Goal: Information Seeking & Learning: Learn about a topic

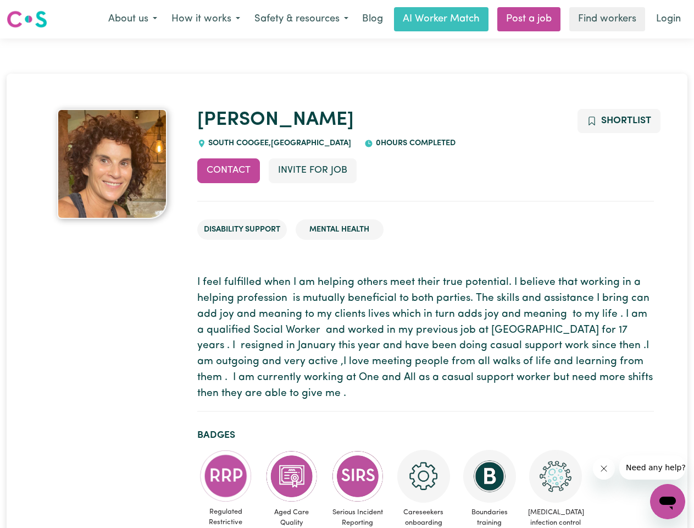
click at [132, 19] on button "About us" at bounding box center [132, 19] width 63 height 23
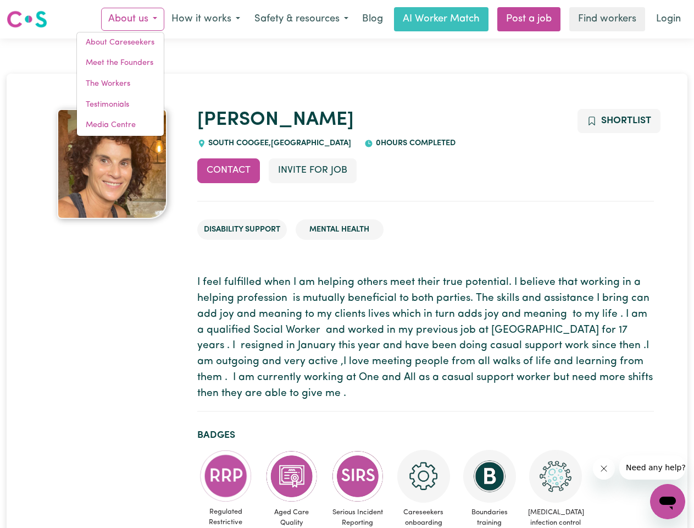
click at [205, 19] on button "How it works" at bounding box center [205, 19] width 83 height 23
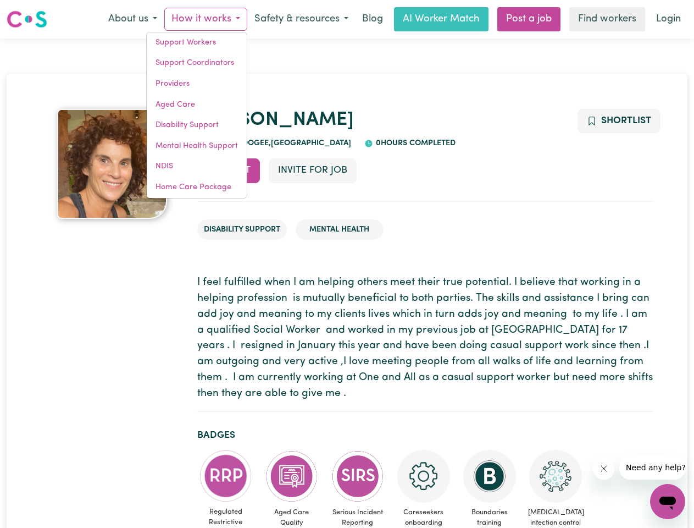
click at [301, 19] on button "Safety & resources" at bounding box center [301, 19] width 108 height 23
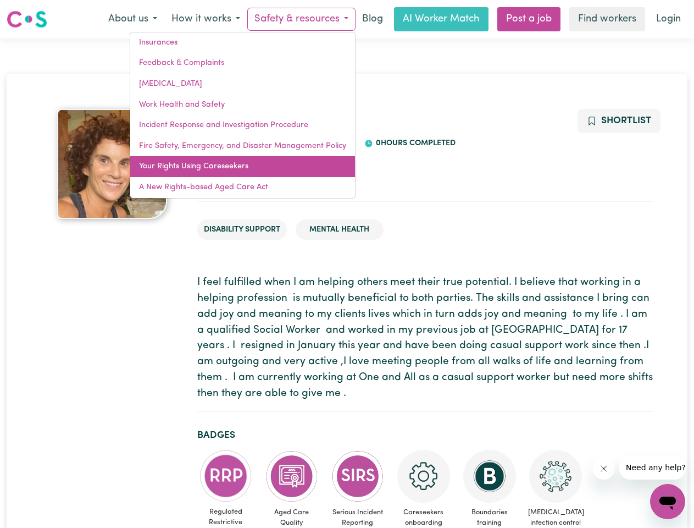
click at [229, 170] on link "Your Rights Using Careseekers" at bounding box center [242, 166] width 225 height 21
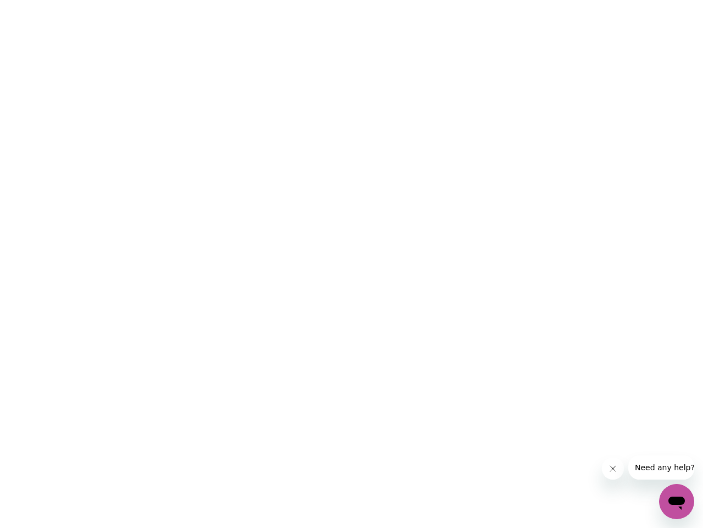
click at [312, 0] on html at bounding box center [351, 0] width 703 height 0
click at [618, 0] on html at bounding box center [351, 0] width 703 height 0
click at [226, 0] on html at bounding box center [351, 0] width 703 height 0
click at [292, 0] on html at bounding box center [351, 0] width 703 height 0
